Goal: Navigation & Orientation: Find specific page/section

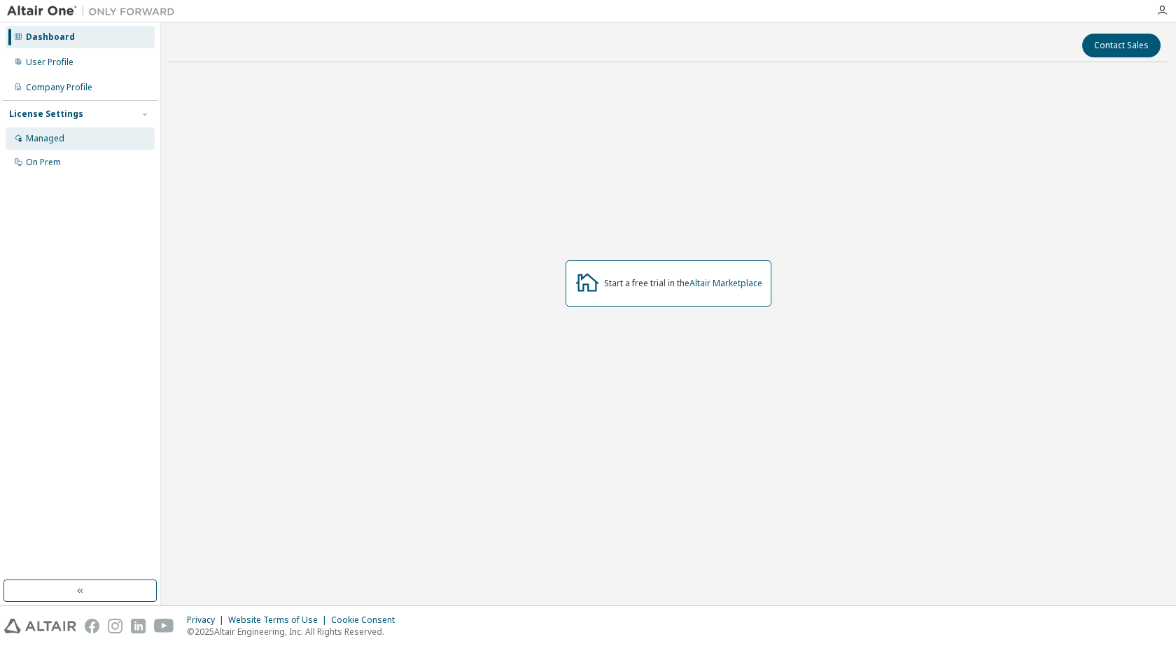
click at [57, 140] on div "Managed" at bounding box center [45, 138] width 39 height 11
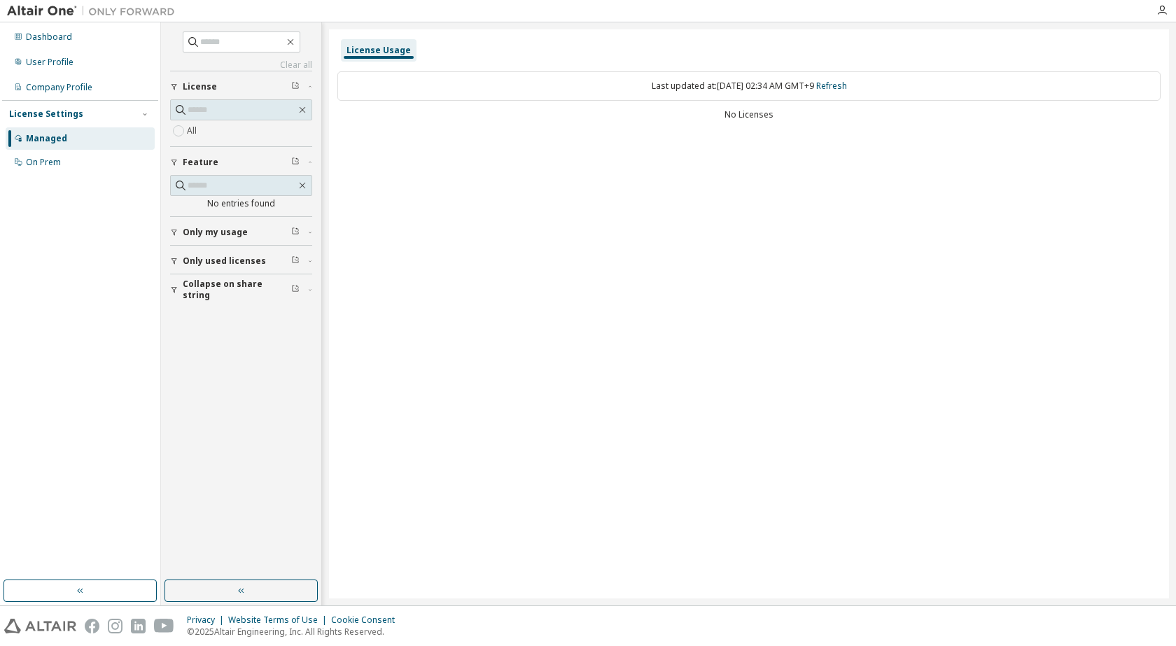
click at [172, 232] on icon "button" at bounding box center [174, 232] width 8 height 8
click at [83, 69] on div "User Profile" at bounding box center [80, 62] width 149 height 22
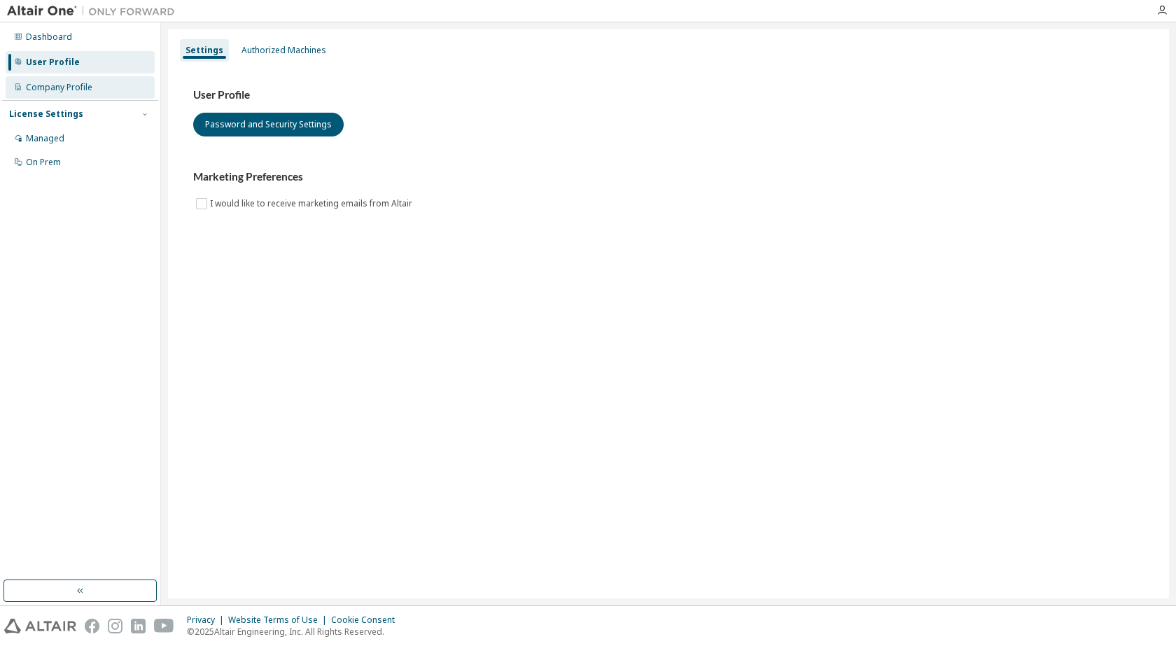
click at [78, 89] on div "Company Profile" at bounding box center [59, 87] width 67 height 11
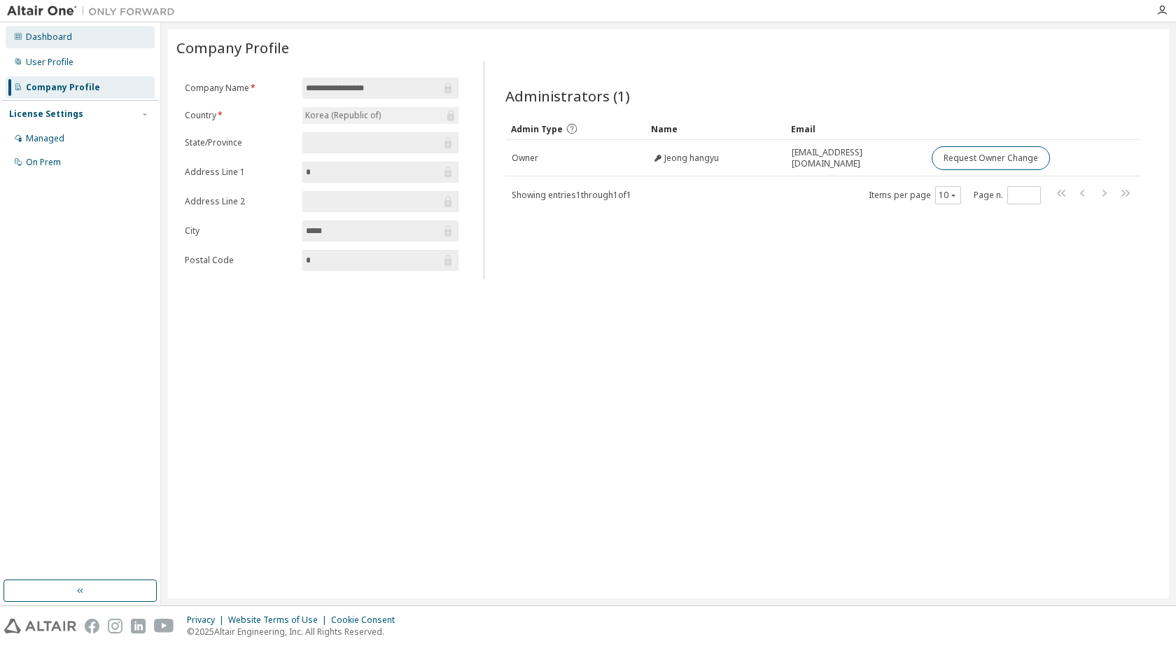
click at [96, 36] on div "Dashboard" at bounding box center [80, 37] width 149 height 22
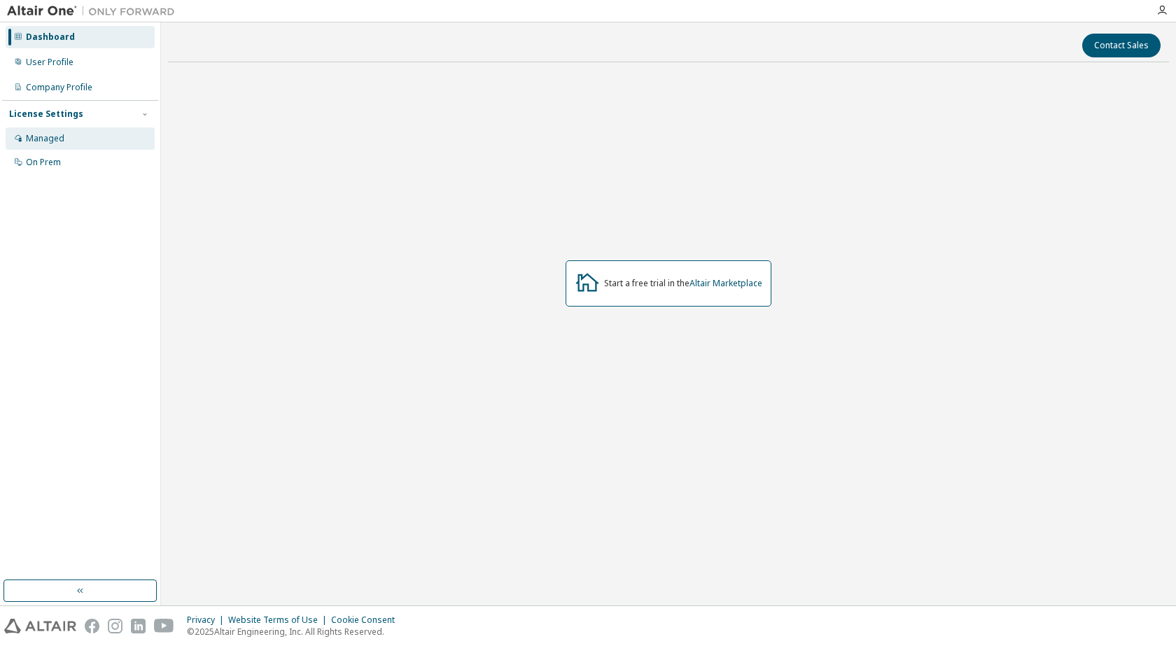
click at [73, 145] on div "Managed" at bounding box center [80, 138] width 149 height 22
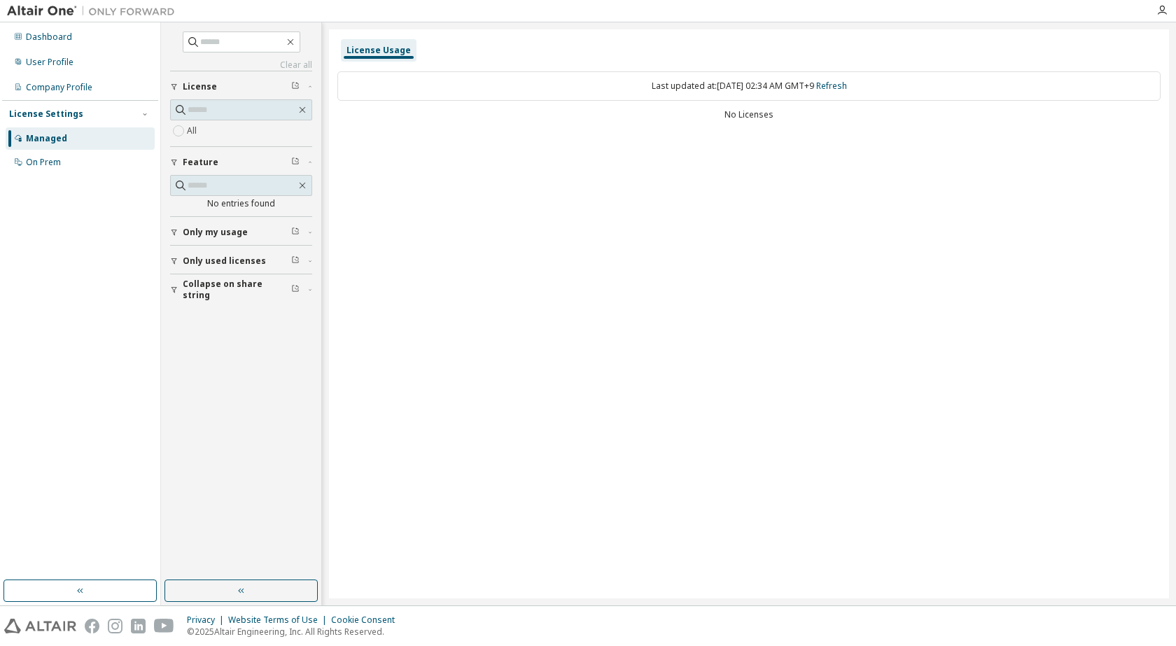
click at [373, 56] on div "License Usage" at bounding box center [379, 50] width 76 height 22
click at [60, 61] on div "User Profile" at bounding box center [50, 62] width 48 height 11
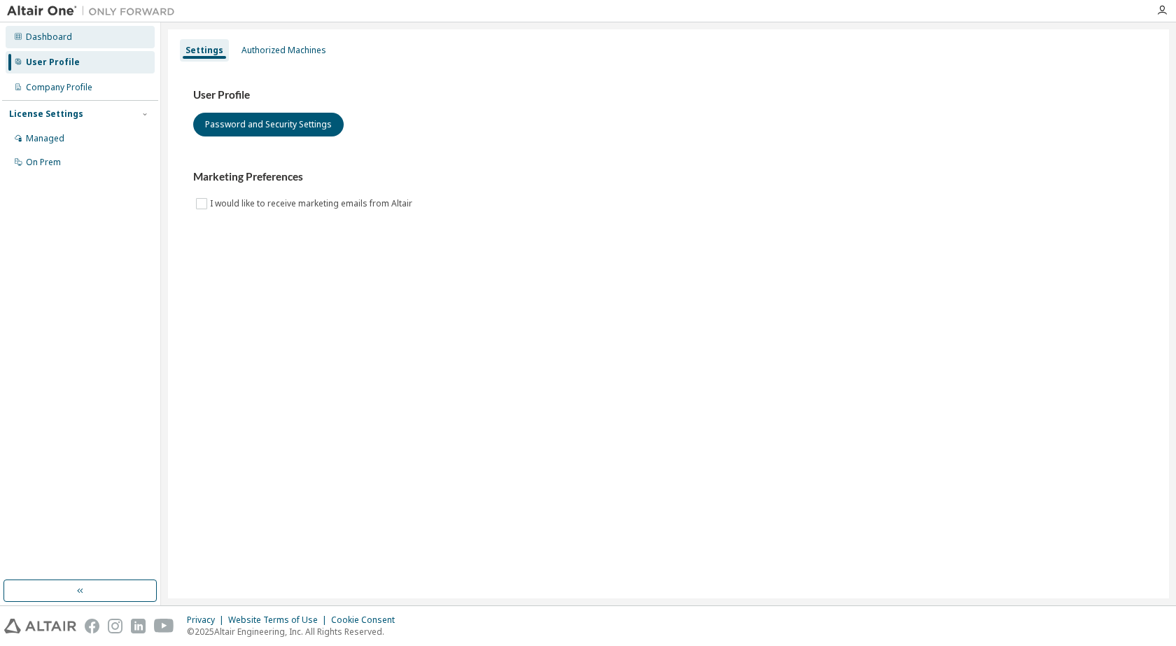
click at [59, 39] on div "Dashboard" at bounding box center [49, 37] width 46 height 11
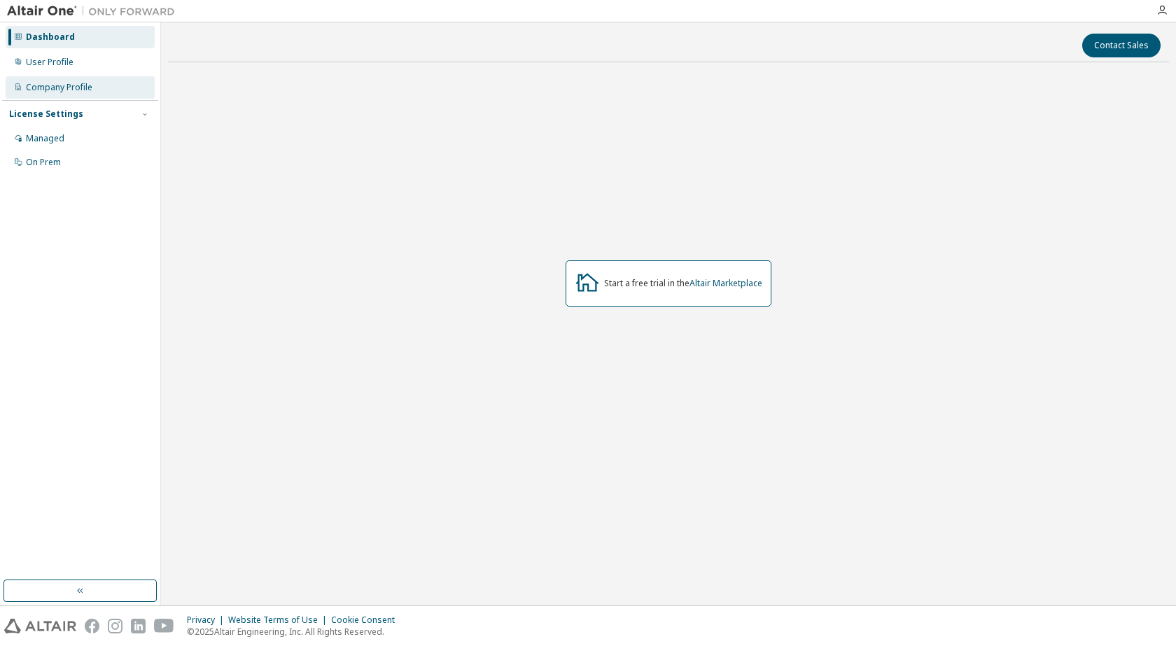
click at [68, 85] on div "Company Profile" at bounding box center [59, 87] width 67 height 11
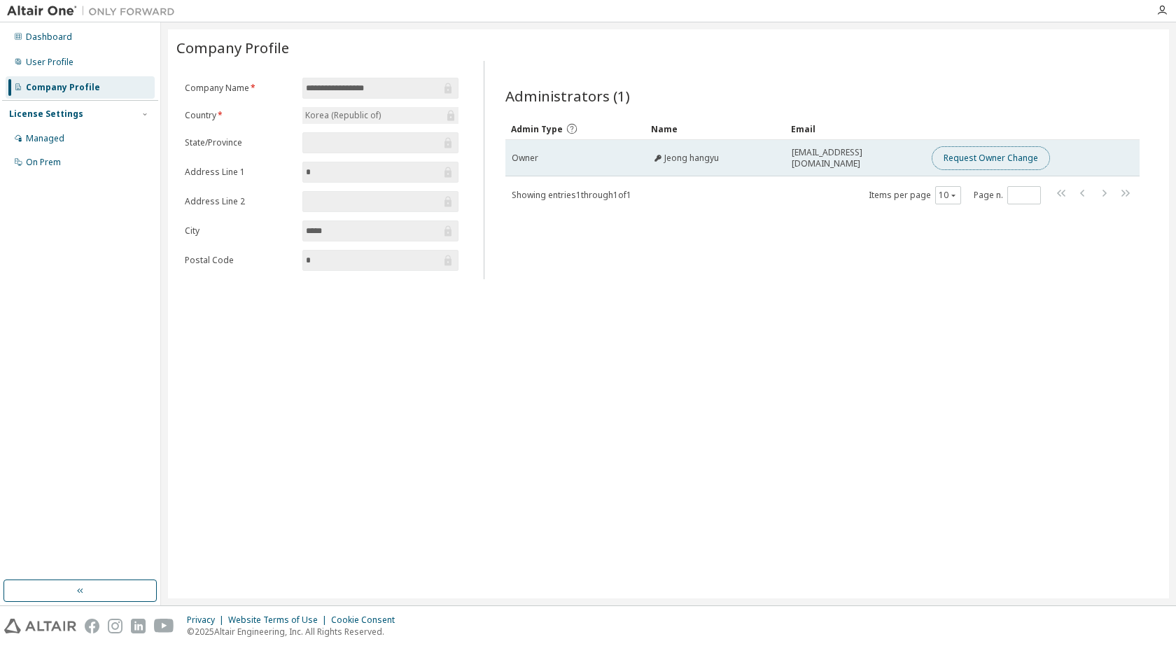
click at [999, 162] on button "Request Owner Change" at bounding box center [991, 158] width 118 height 24
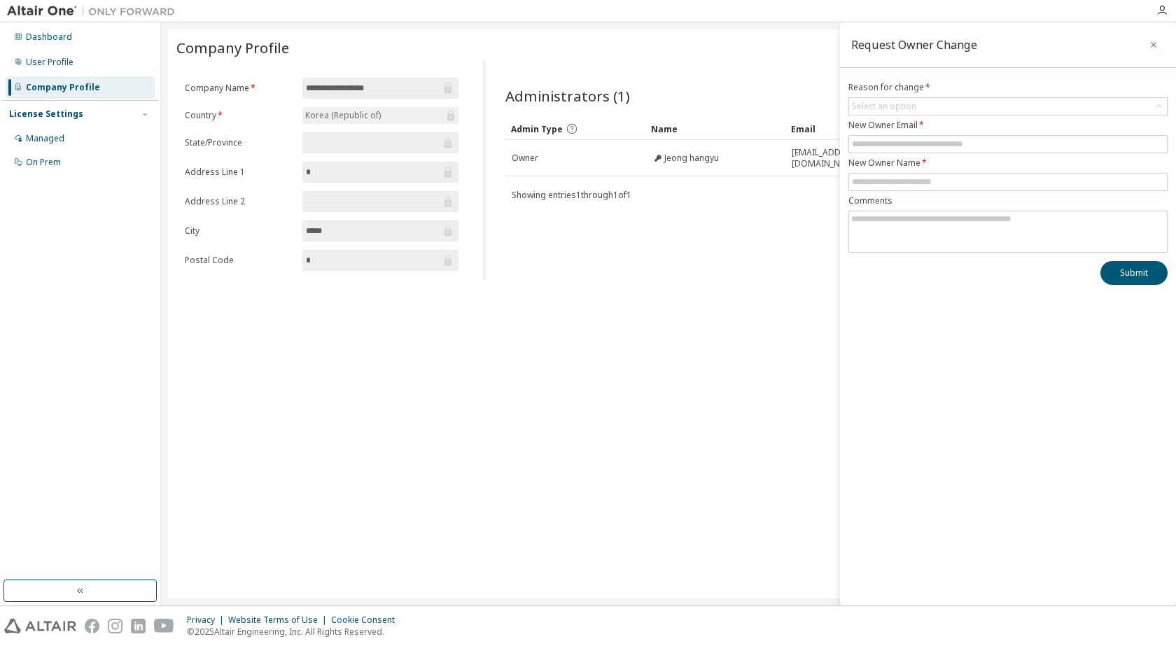
click at [1148, 43] on button "button" at bounding box center [1154, 45] width 22 height 22
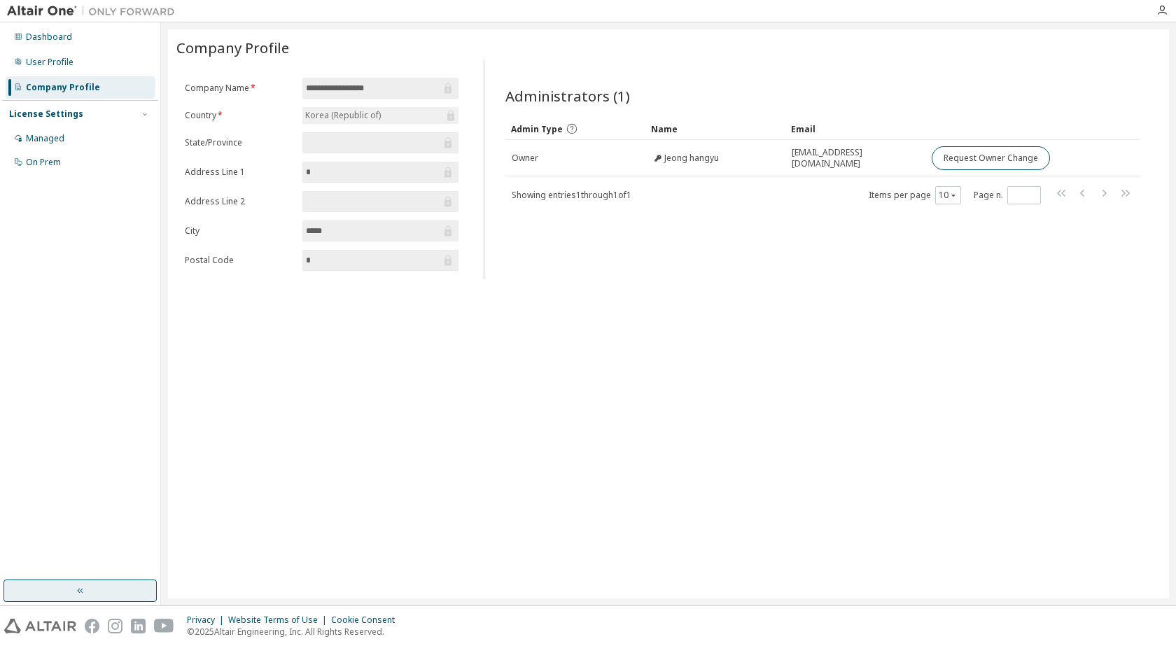
click at [85, 582] on button "button" at bounding box center [80, 591] width 153 height 22
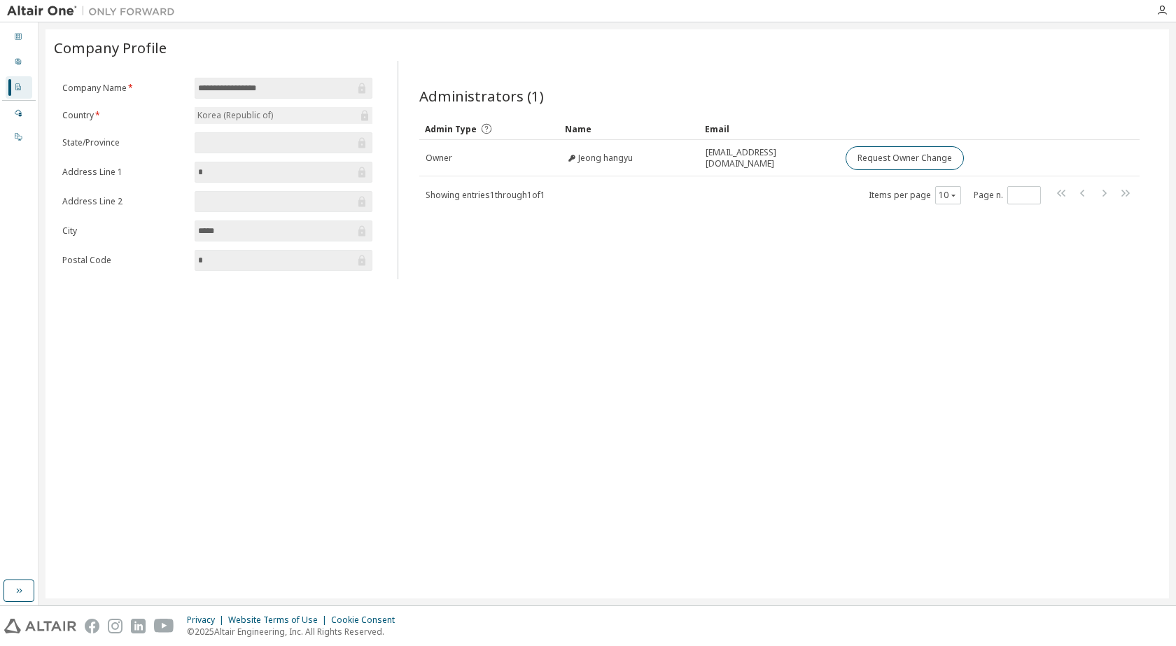
click at [15, 87] on icon at bounding box center [18, 87] width 8 height 8
click at [17, 62] on icon at bounding box center [18, 62] width 6 height 6
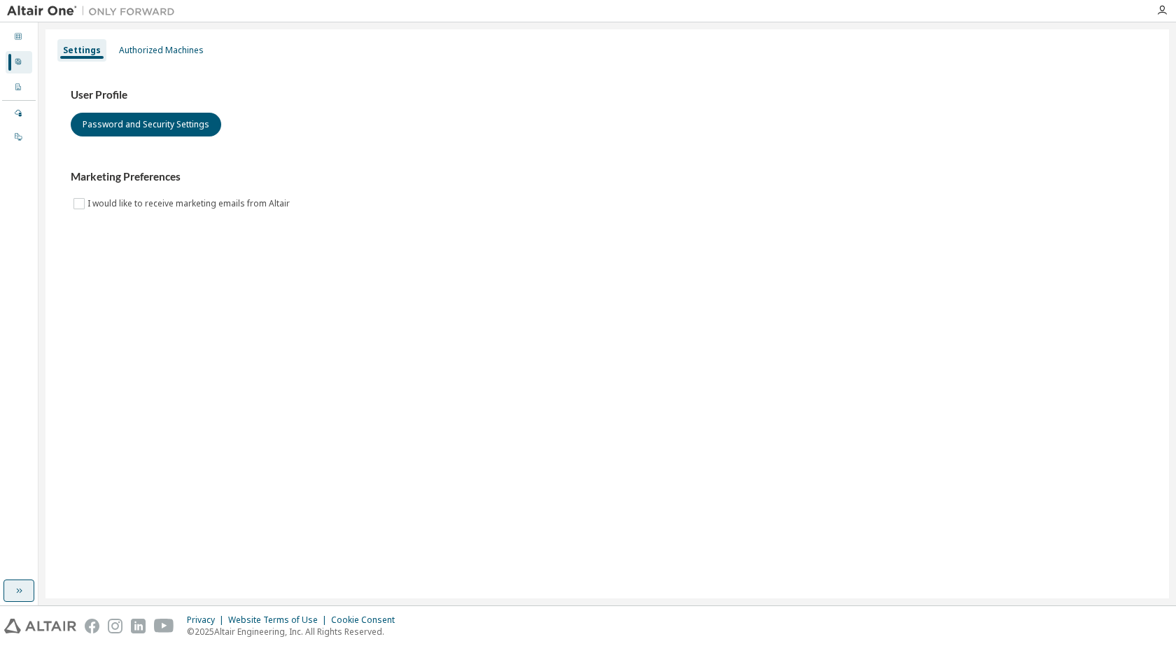
click at [17, 592] on icon "button" at bounding box center [18, 590] width 11 height 11
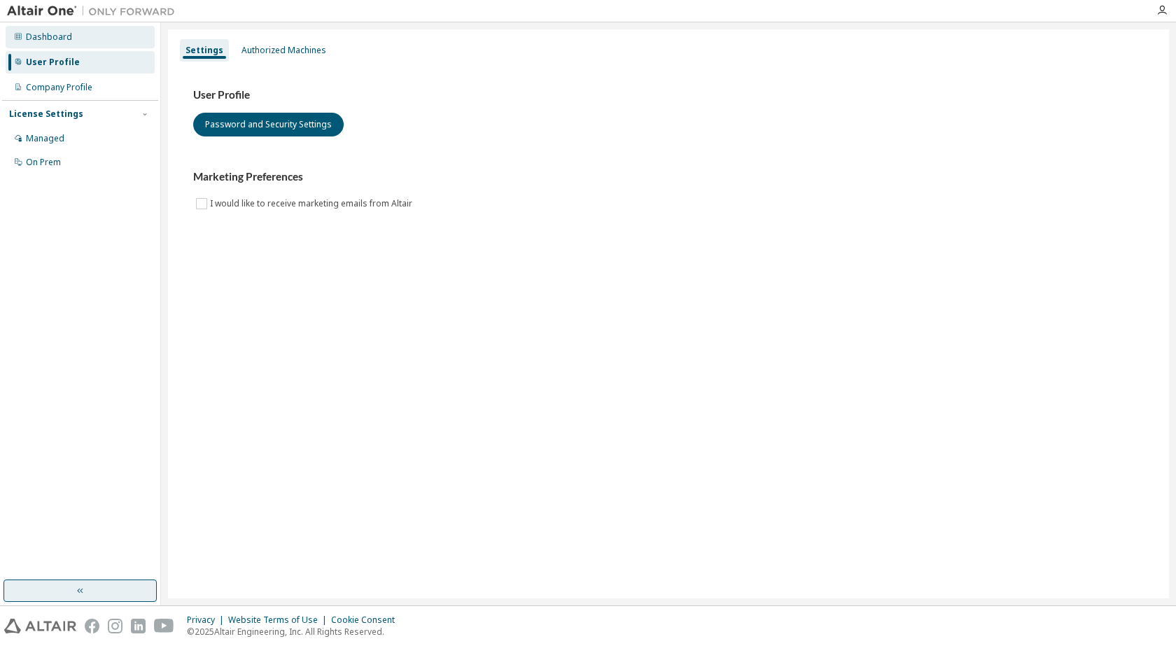
click at [71, 43] on div "Dashboard" at bounding box center [80, 37] width 149 height 22
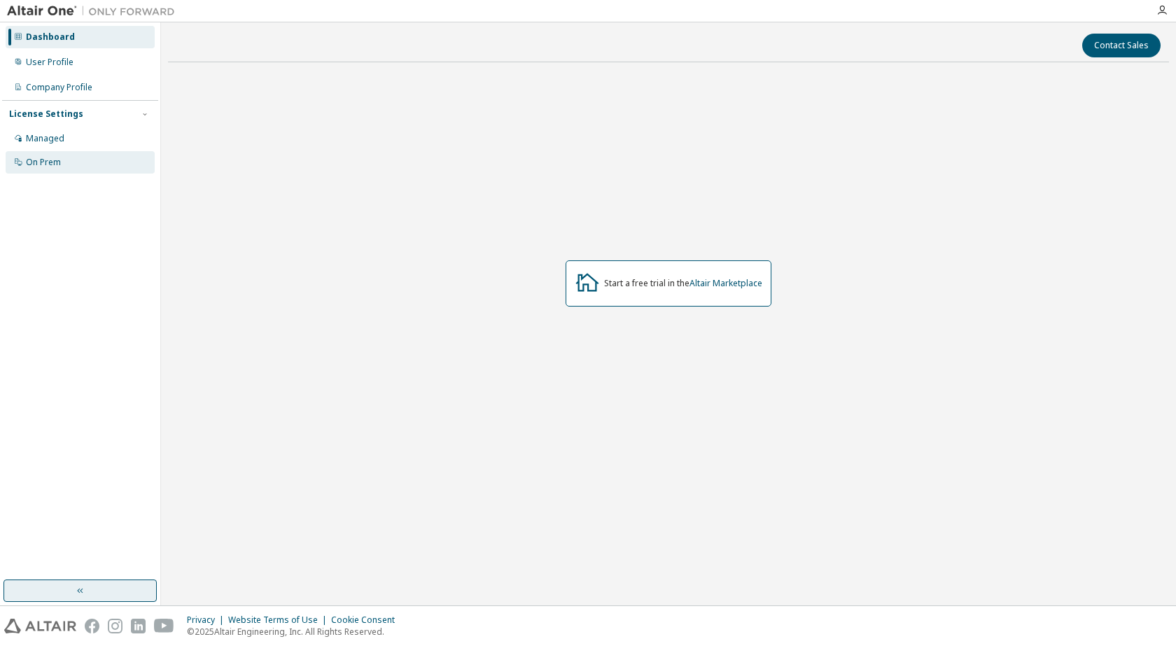
click at [48, 162] on div "On Prem" at bounding box center [43, 162] width 35 height 11
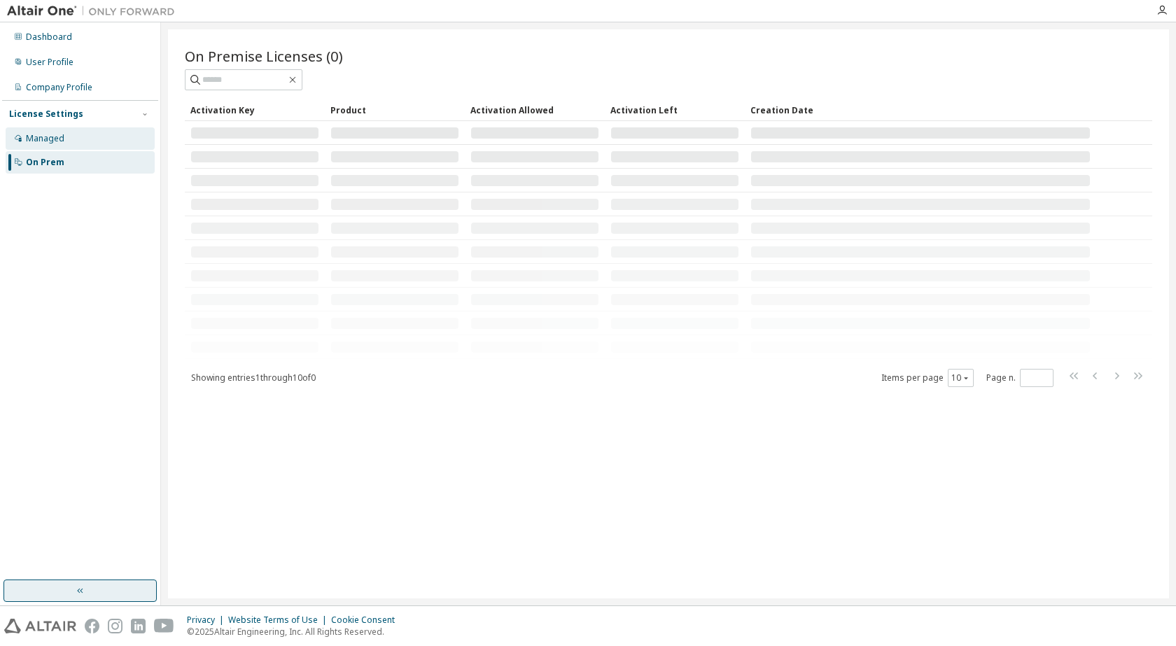
click at [68, 137] on div "Managed" at bounding box center [80, 138] width 149 height 22
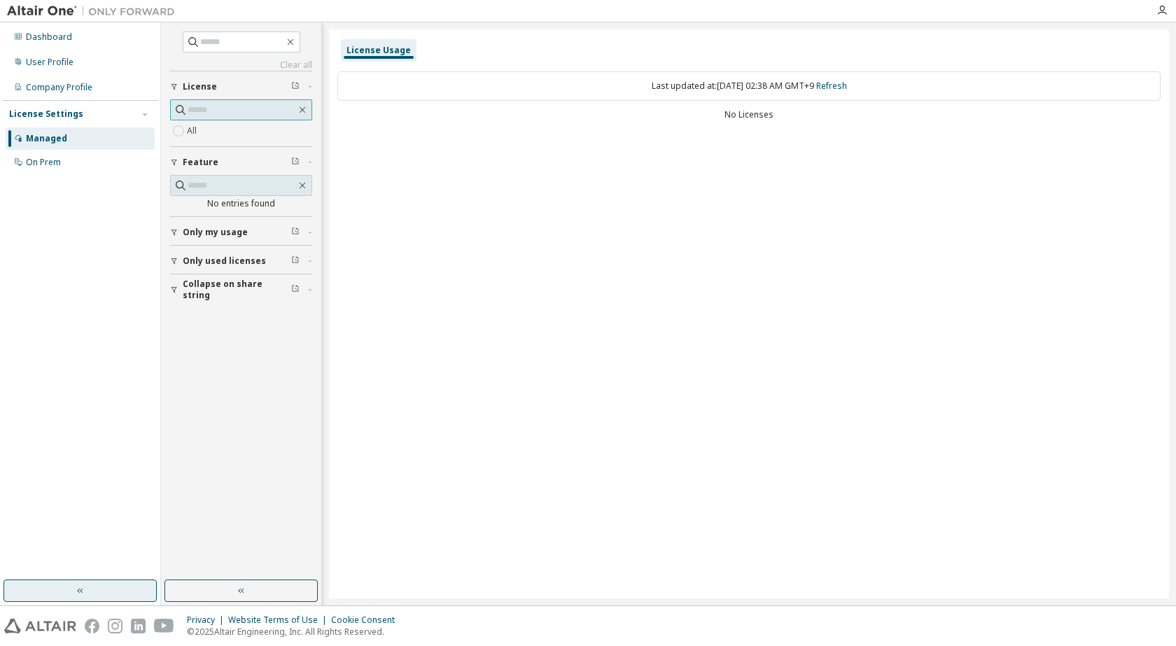
click at [243, 113] on input "text" at bounding box center [242, 110] width 109 height 14
click at [223, 232] on span "Only my usage" at bounding box center [215, 232] width 65 height 11
click at [223, 300] on span "Only used licenses" at bounding box center [224, 301] width 83 height 11
click at [211, 370] on span "Collapse on share string" at bounding box center [237, 371] width 109 height 22
click at [288, 67] on link "Clear all" at bounding box center [241, 65] width 142 height 11
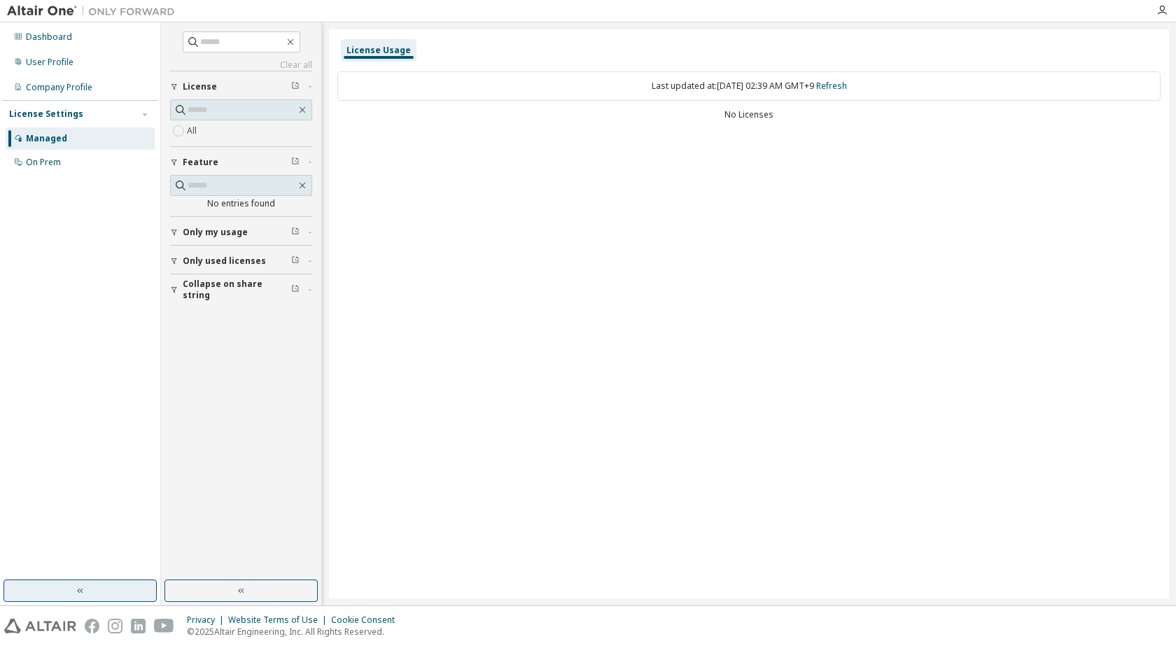
click at [234, 326] on div "Clear all Collapse on share string Only used licenses Only my usage Feature No …" at bounding box center [241, 302] width 156 height 554
click at [71, 41] on div "Dashboard" at bounding box center [80, 37] width 149 height 22
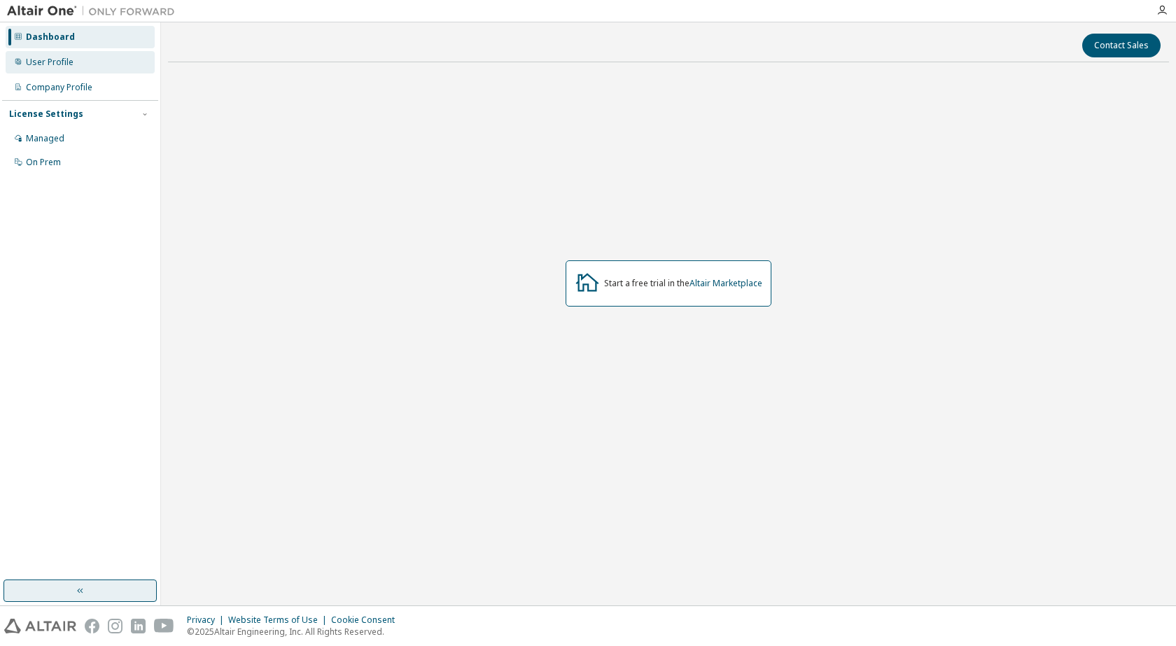
click at [67, 57] on div "User Profile" at bounding box center [50, 62] width 48 height 11
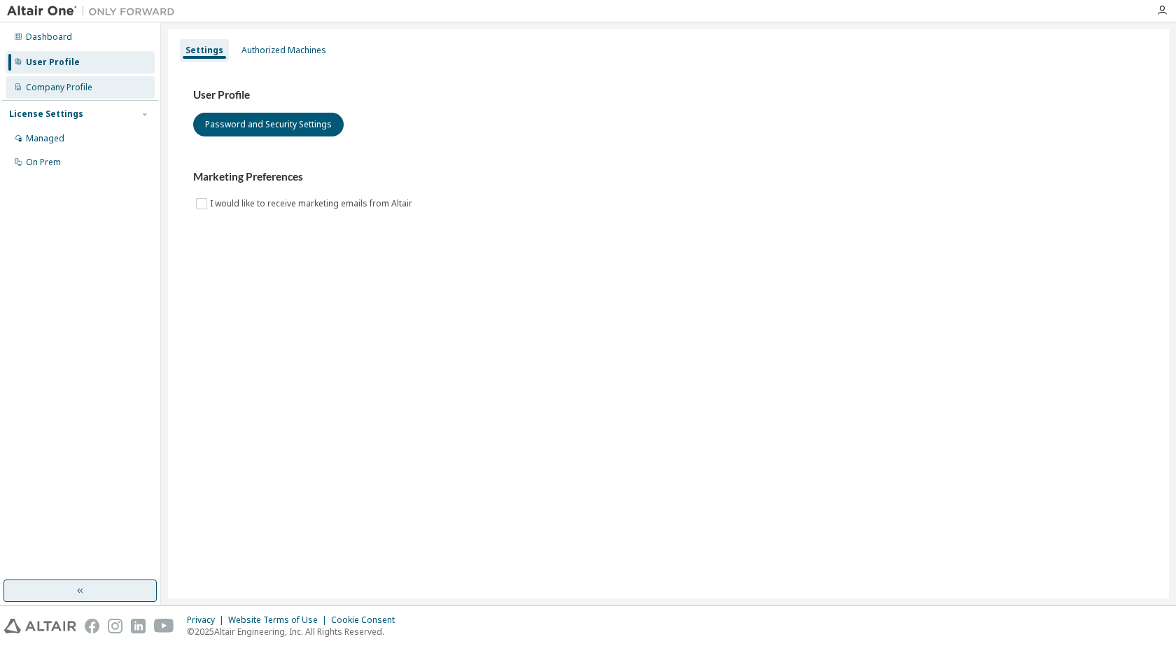
click at [65, 76] on div "Company Profile" at bounding box center [80, 87] width 149 height 22
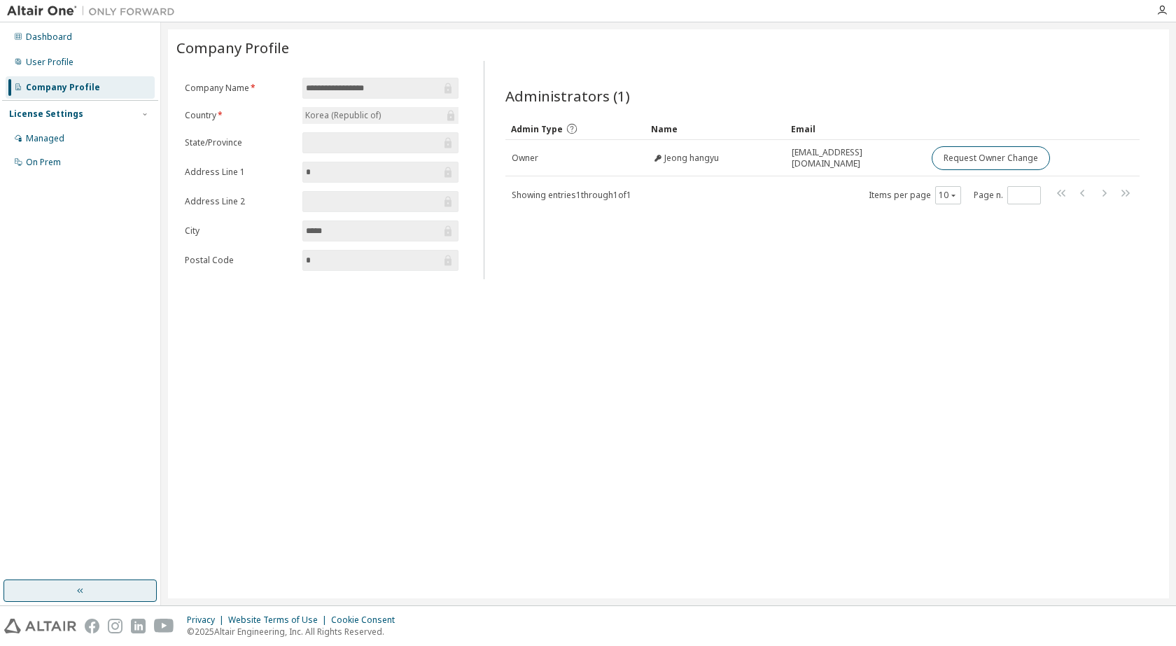
click at [489, 351] on div "**********" at bounding box center [668, 313] width 1001 height 569
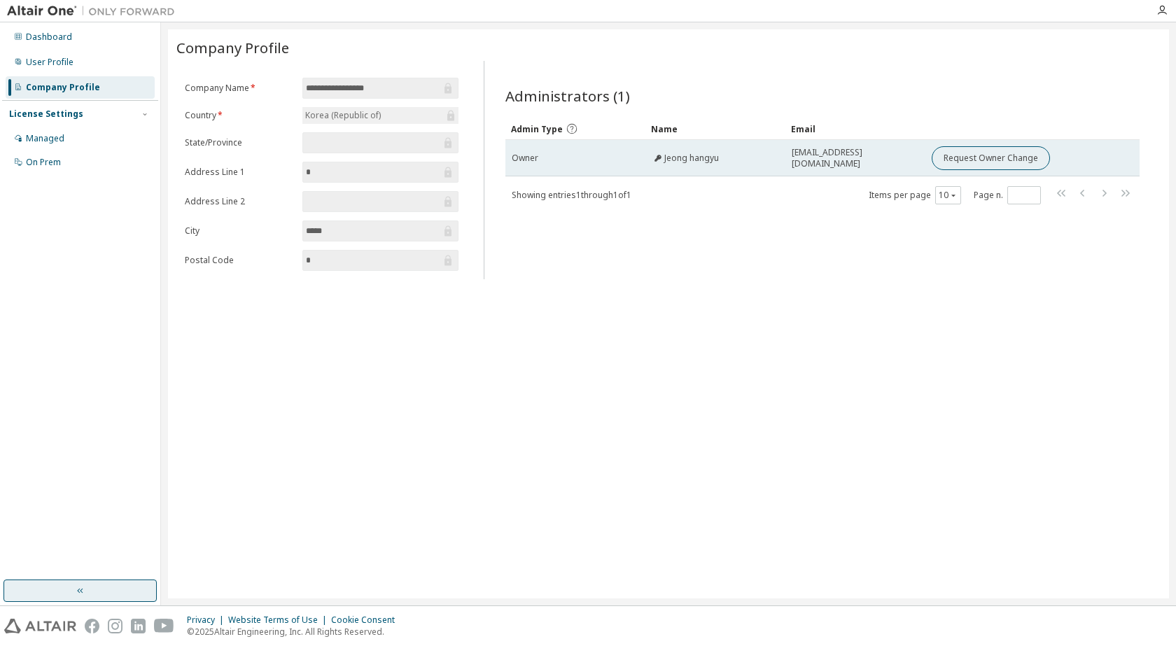
click at [901, 156] on div "[EMAIL_ADDRESS][DOMAIN_NAME]" at bounding box center [855, 158] width 127 height 22
drag, startPoint x: 889, startPoint y: 156, endPoint x: 634, endPoint y: 150, distance: 255.0
click at [888, 156] on div "[EMAIL_ADDRESS][DOMAIN_NAME]" at bounding box center [855, 158] width 127 height 22
click at [545, 146] on td "Owner" at bounding box center [576, 158] width 140 height 36
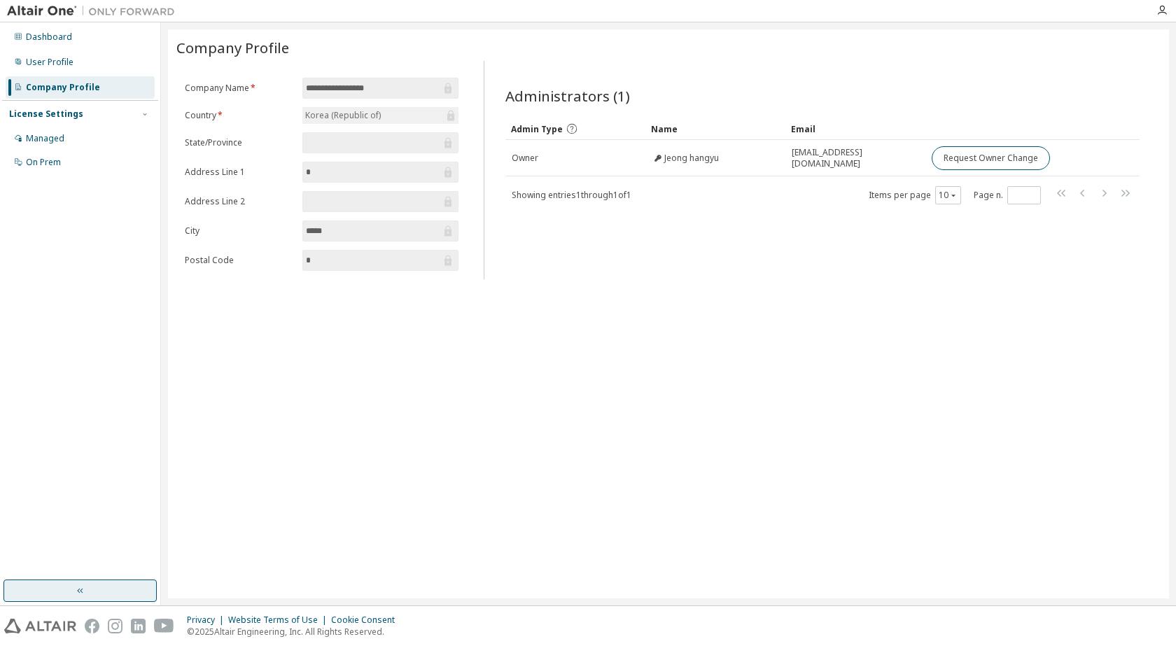
drag, startPoint x: 544, startPoint y: 153, endPoint x: 512, endPoint y: 233, distance: 86.1
click at [512, 233] on div "Administrators (1) Clear Load Save Save As Field Operator Value Select filter S…" at bounding box center [823, 174] width 669 height 210
click at [655, 272] on div "Administrators (1) Clear Load Save Save As Field Operator Value Select filter S…" at bounding box center [823, 174] width 669 height 210
click at [309, 331] on div "**********" at bounding box center [668, 313] width 1001 height 569
